Goal: Transaction & Acquisition: Purchase product/service

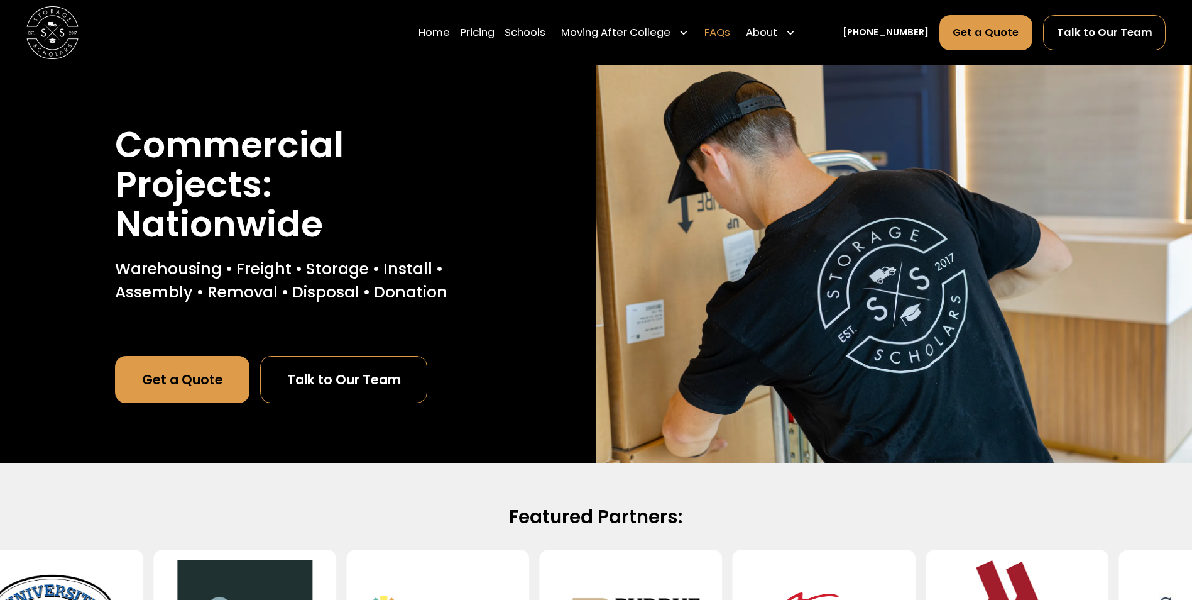
click at [730, 33] on link "FAQs" at bounding box center [717, 32] width 26 height 36
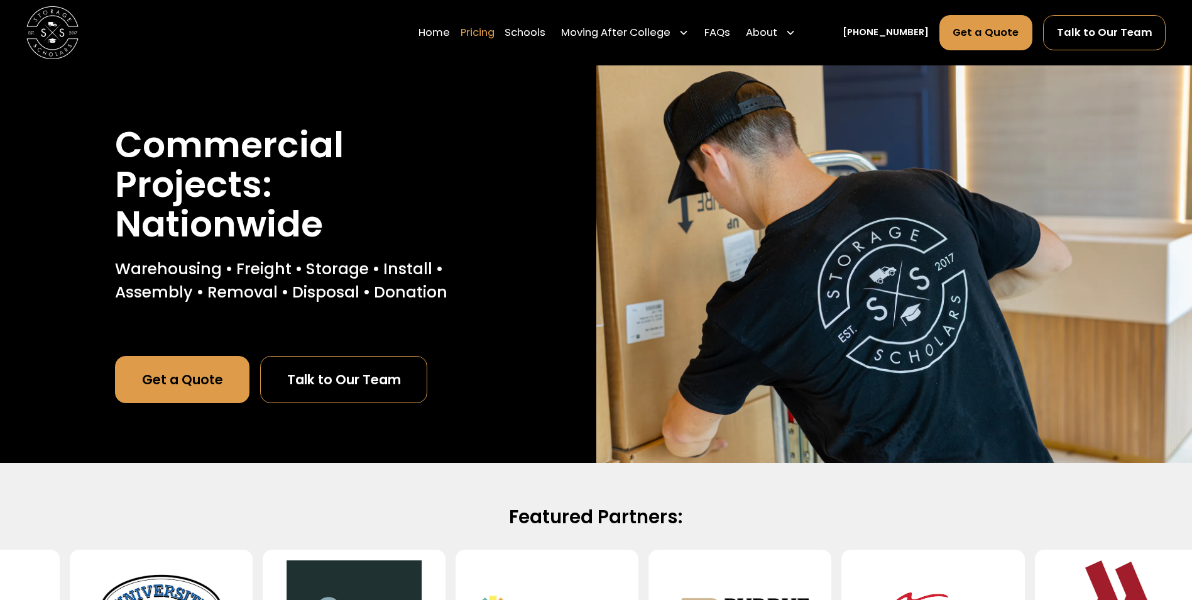
click at [495, 31] on link "Pricing" at bounding box center [478, 32] width 34 height 36
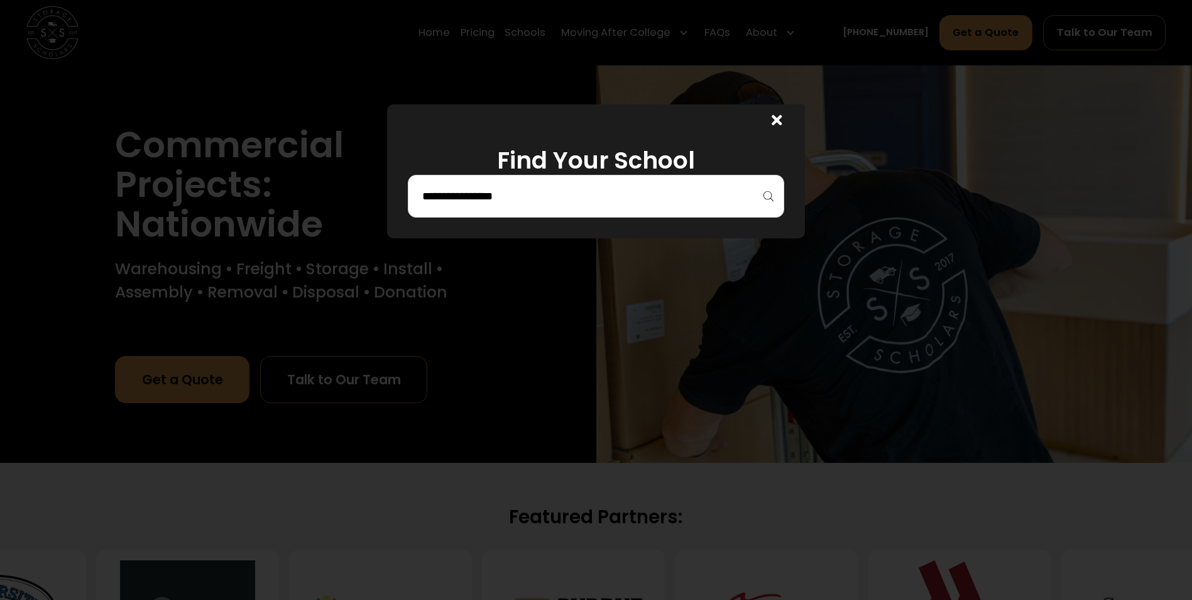
click at [774, 196] on div at bounding box center [596, 196] width 376 height 43
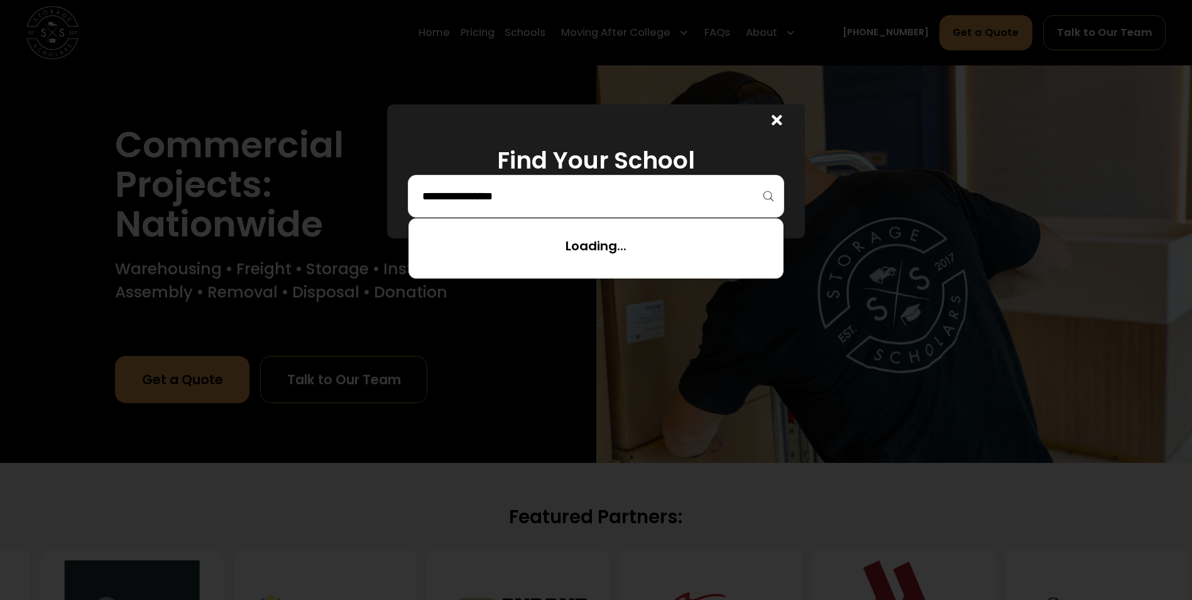
click at [727, 199] on input "search" at bounding box center [596, 195] width 350 height 21
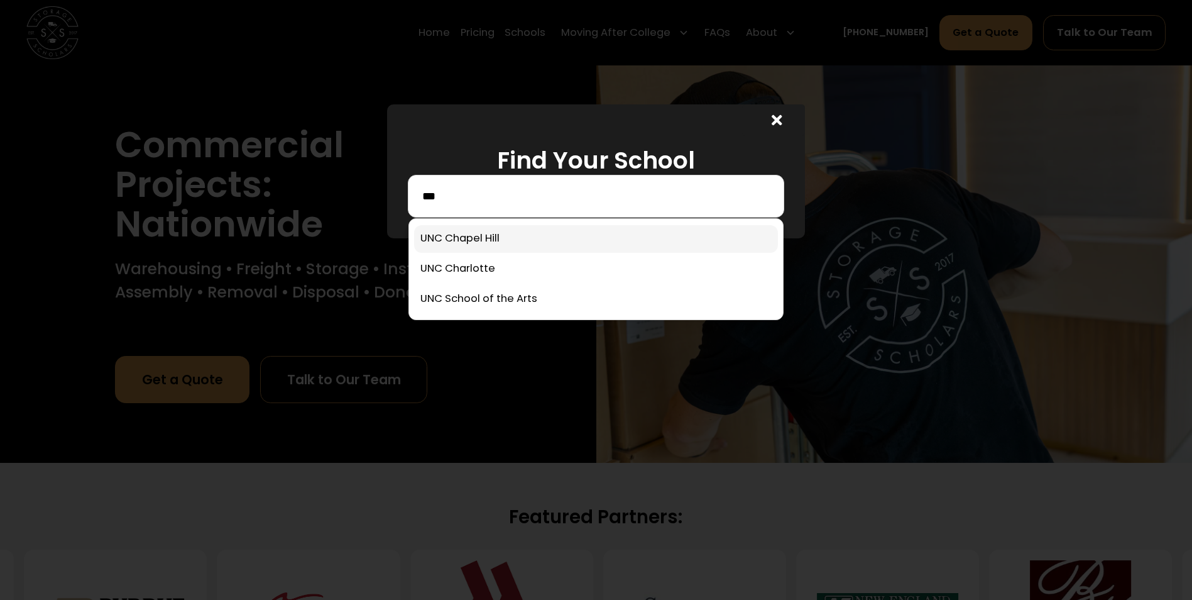
type input "***"
click at [518, 242] on link at bounding box center [596, 239] width 364 height 28
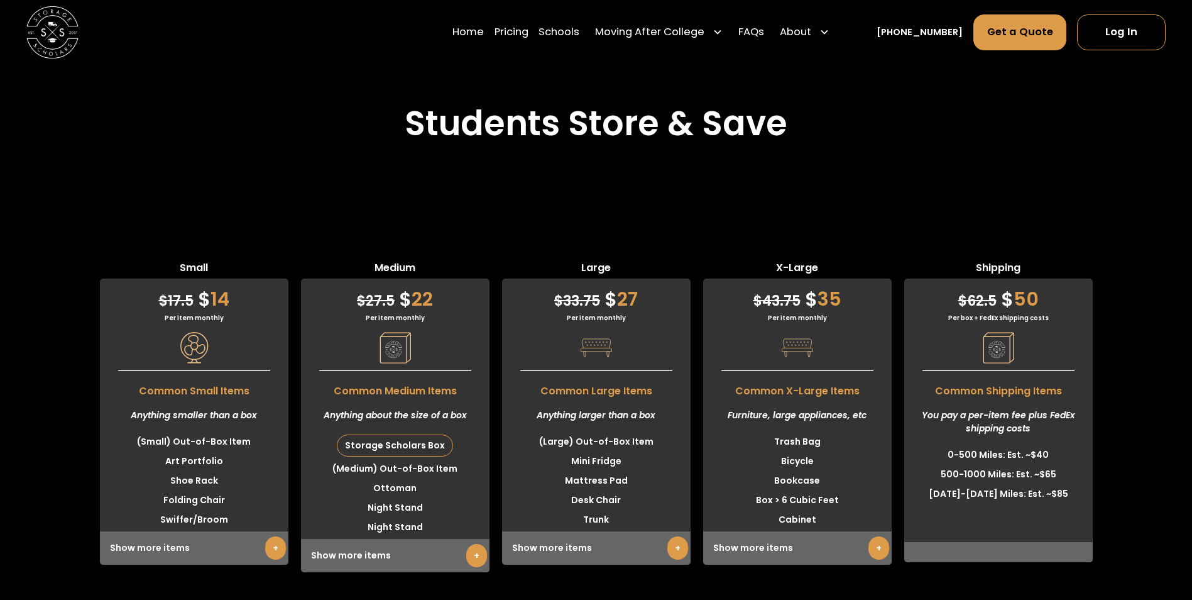
scroll to position [3265, 0]
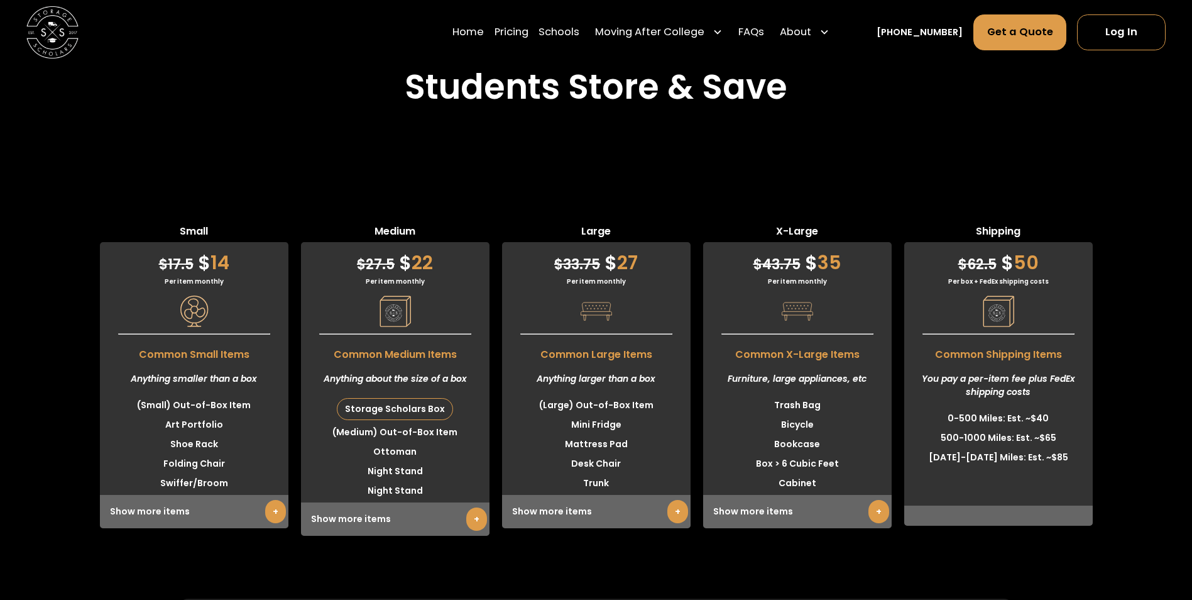
click at [874, 500] on link "+" at bounding box center [878, 511] width 21 height 23
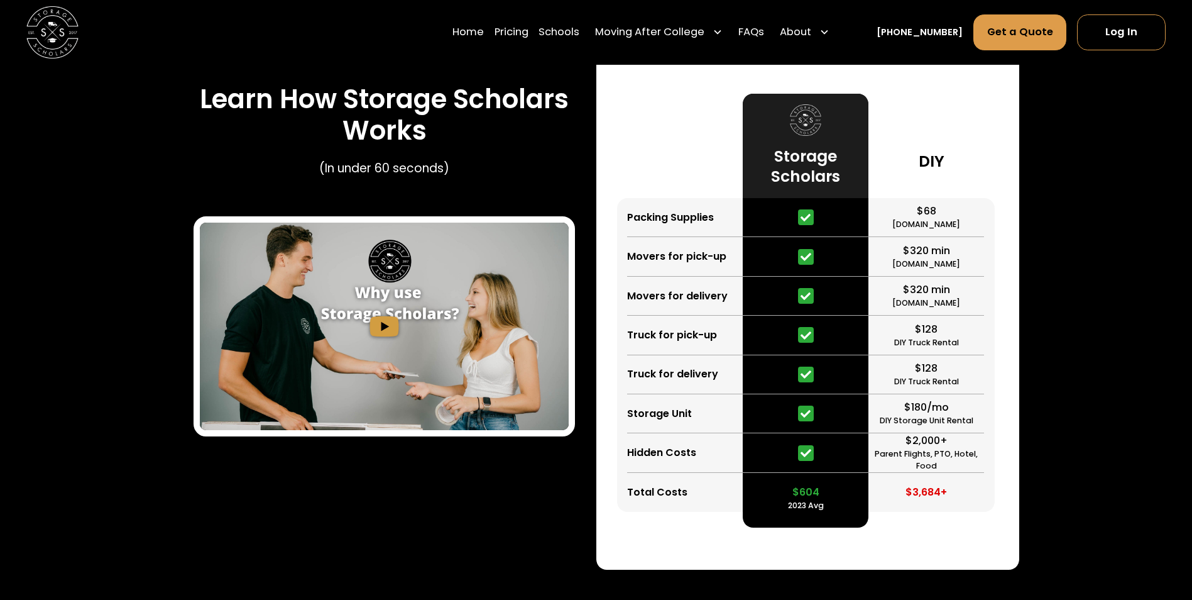
scroll to position [2008, 0]
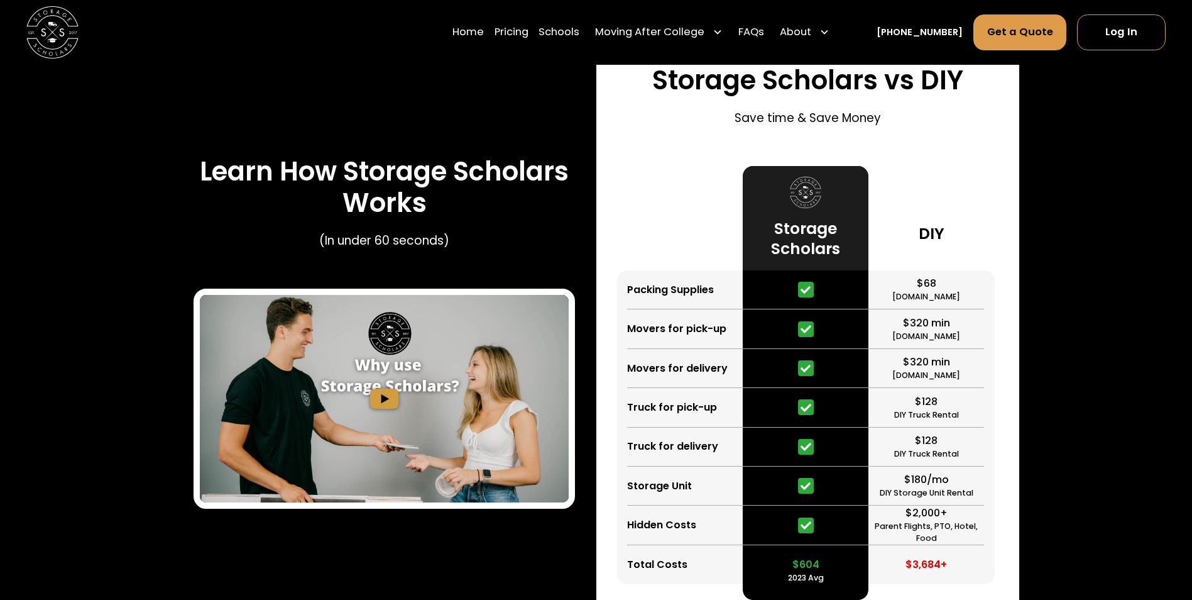
click at [378, 336] on img "open lightbox" at bounding box center [384, 398] width 369 height 207
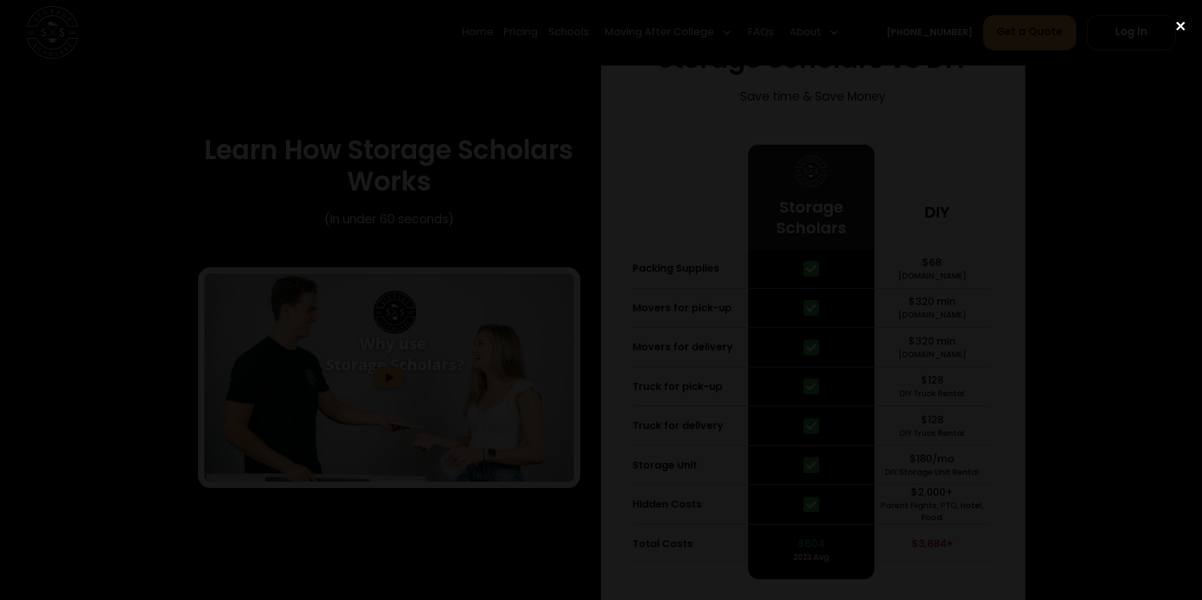
click at [1176, 23] on div "close lightbox" at bounding box center [1180, 26] width 43 height 28
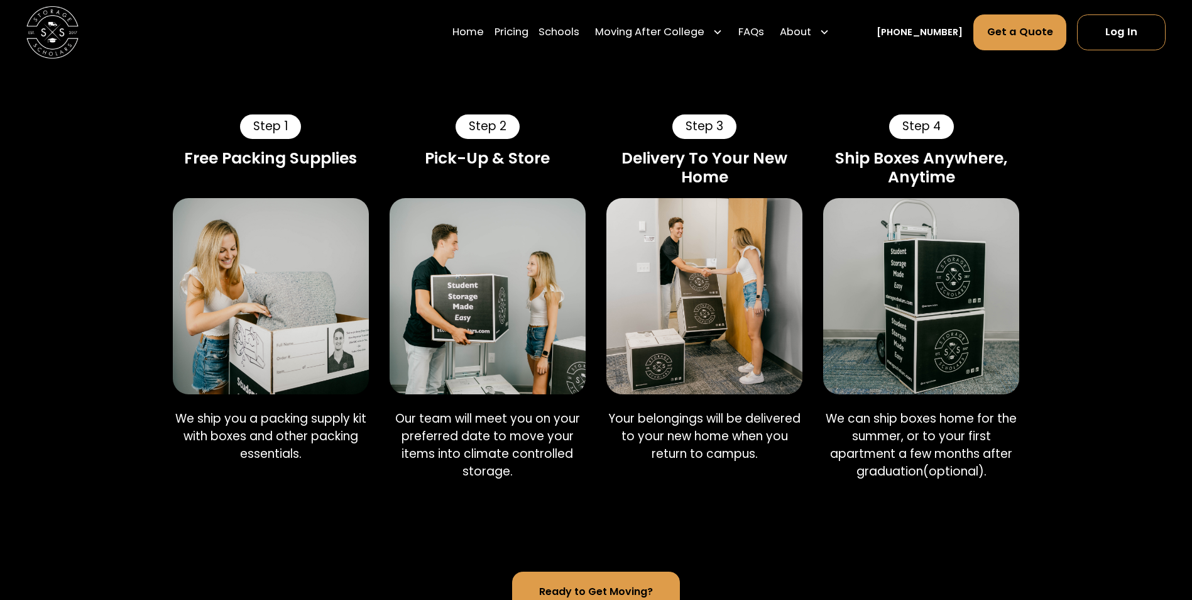
scroll to position [743, 0]
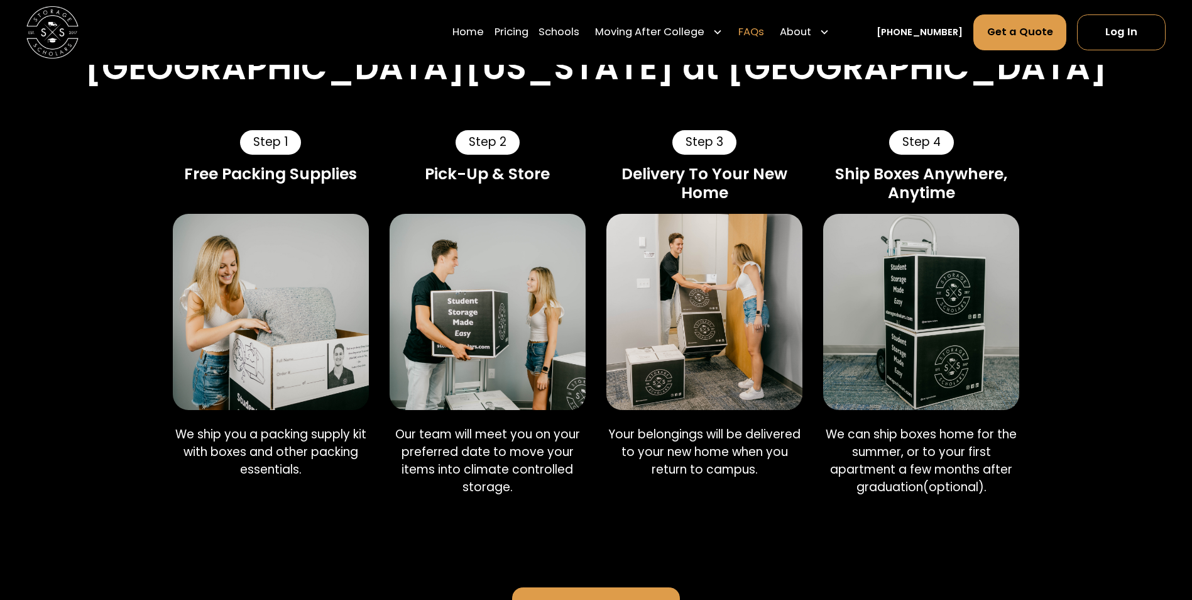
click at [764, 35] on link "FAQs" at bounding box center [751, 32] width 26 height 36
click at [717, 228] on img at bounding box center [704, 312] width 196 height 196
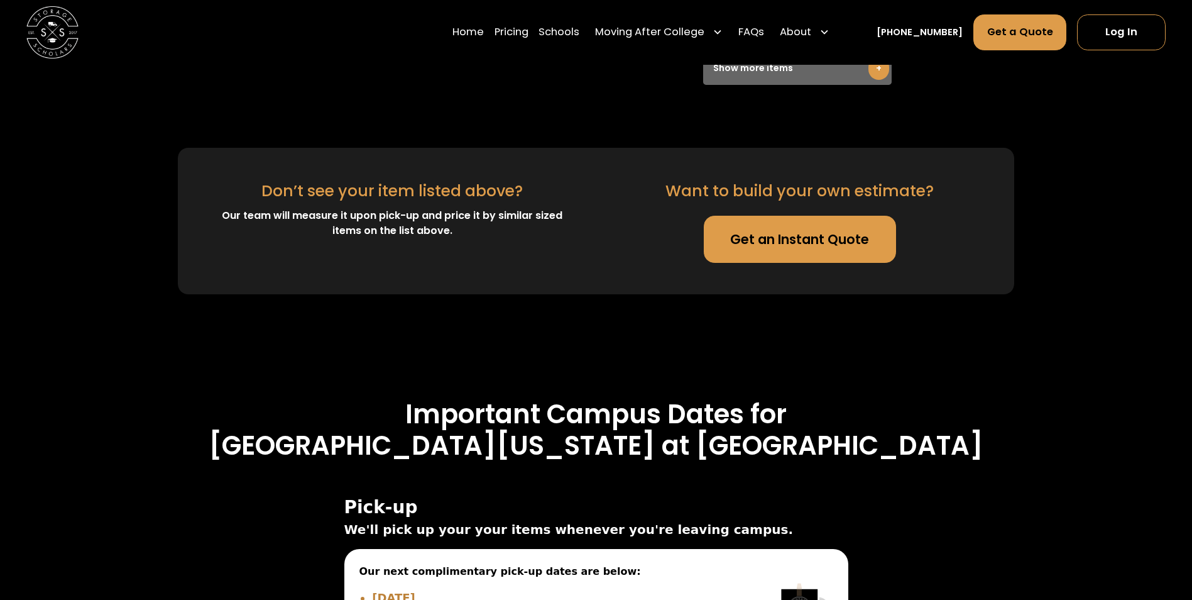
scroll to position [4235, 0]
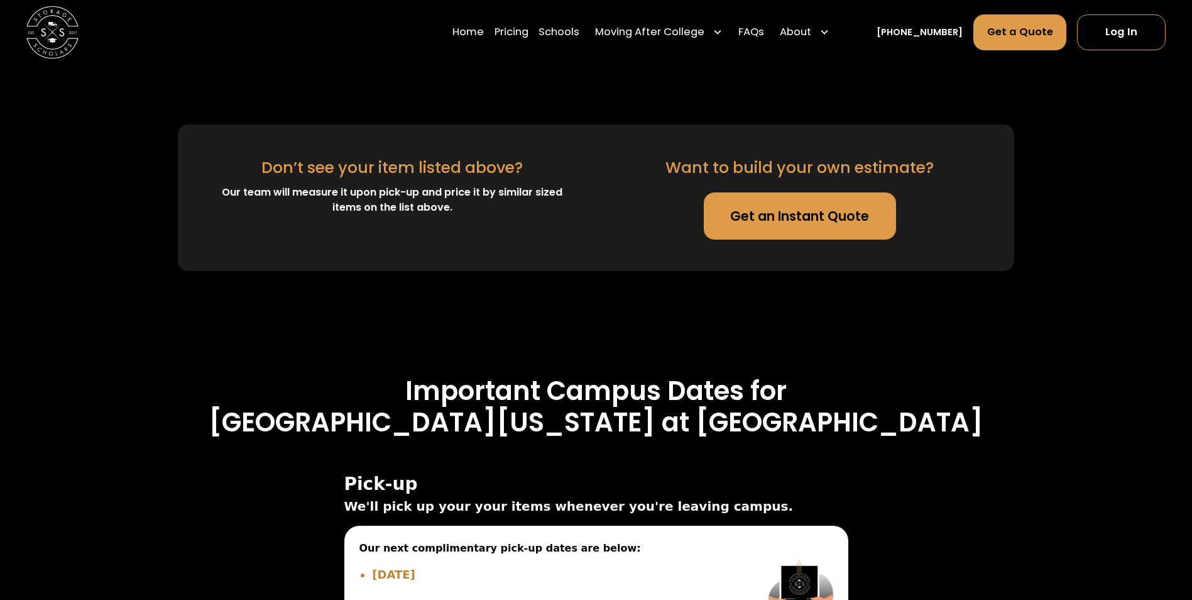
click at [805, 192] on link "Get an Instant Quote" at bounding box center [800, 215] width 192 height 47
